Goal: Use online tool/utility: Utilize a website feature to perform a specific function

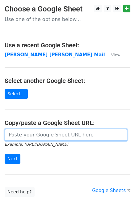
click at [28, 134] on input "url" at bounding box center [66, 135] width 123 height 12
type input "https://docs.google.com/spreadsheets/d/1zUKhxjrhozHMhydIMYEveZTpRvy8Oh7onxeYEfa…"
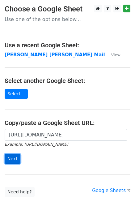
click at [14, 159] on input "Next" at bounding box center [13, 159] width 16 height 10
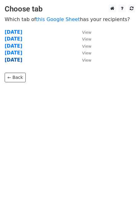
click at [15, 59] on strong "Friday" at bounding box center [14, 60] width 18 height 6
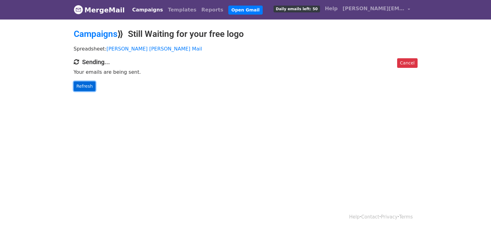
click at [91, 89] on link "Refresh" at bounding box center [85, 86] width 22 height 10
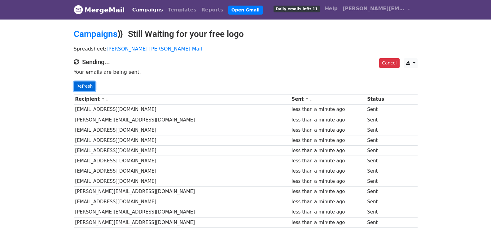
click at [90, 84] on link "Refresh" at bounding box center [85, 86] width 22 height 10
